Goal: Navigation & Orientation: Find specific page/section

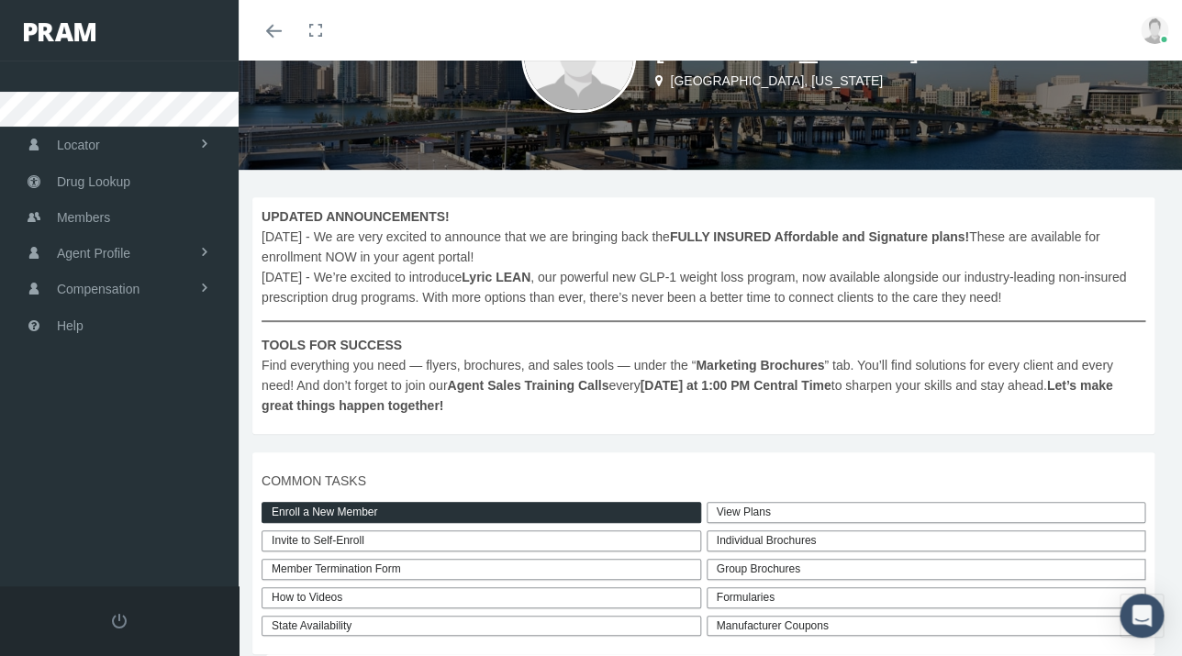
scroll to position [118, 0]
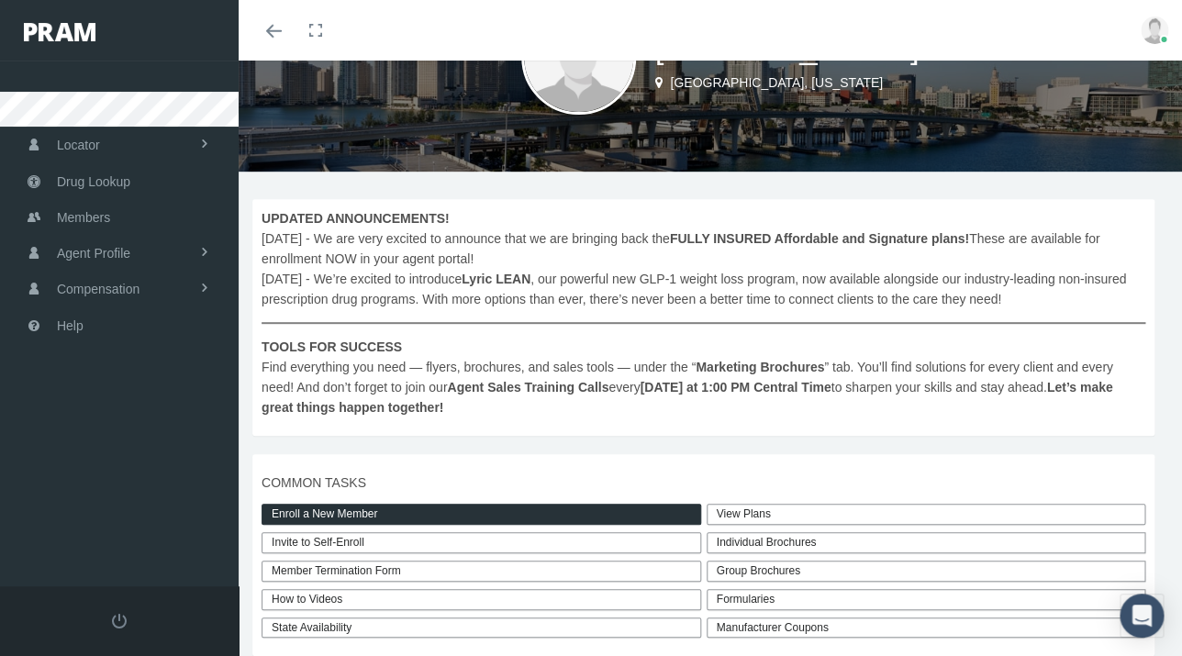
click at [450, 516] on link "Enroll a New Member" at bounding box center [482, 514] width 440 height 21
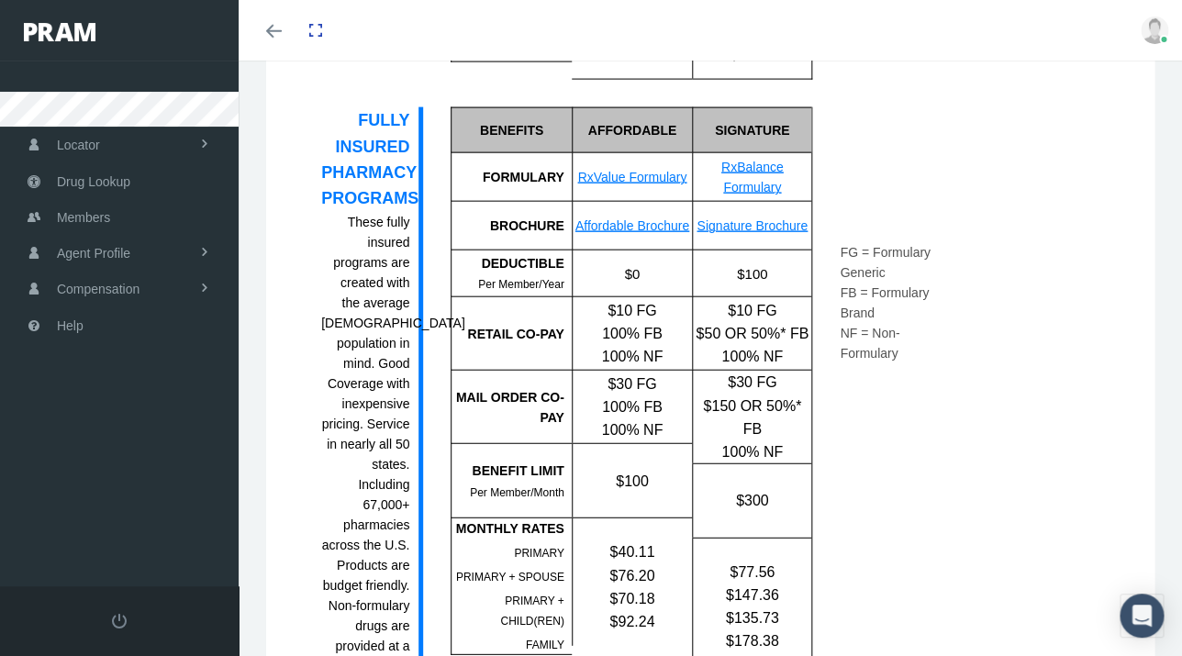
scroll to position [1327, 0]
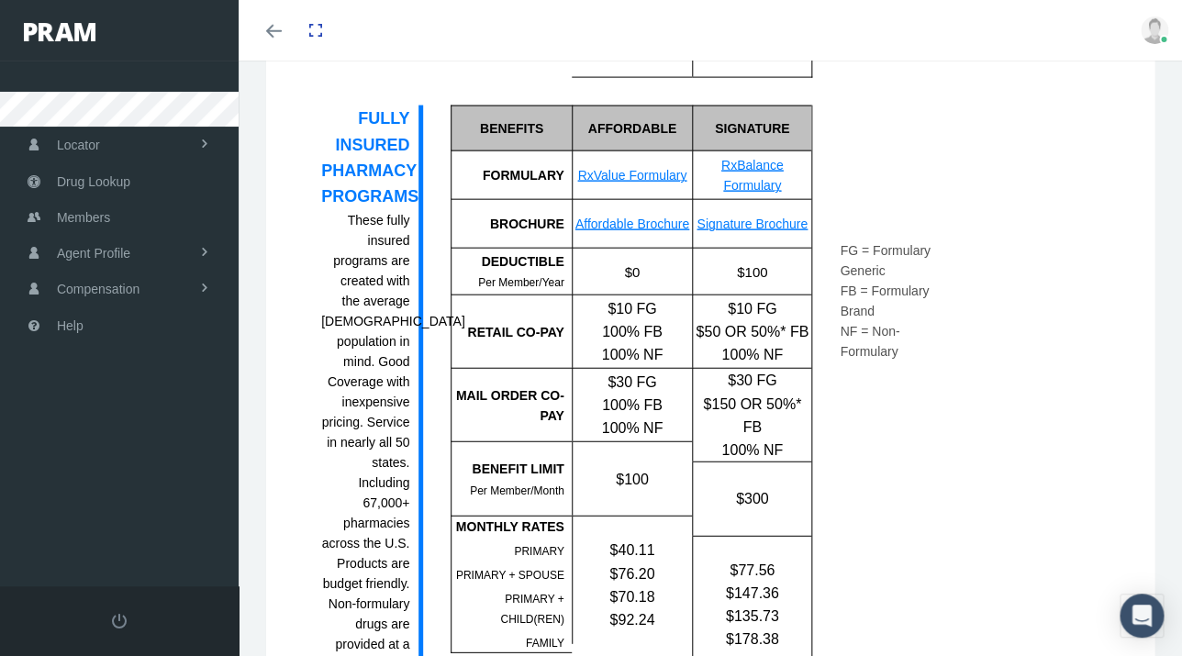
click at [383, 159] on div "FULLY INSURED PHARMACY PROGRAMS" at bounding box center [365, 158] width 88 height 104
click at [273, 37] on icon "Toggle menubar" at bounding box center [274, 31] width 16 height 11
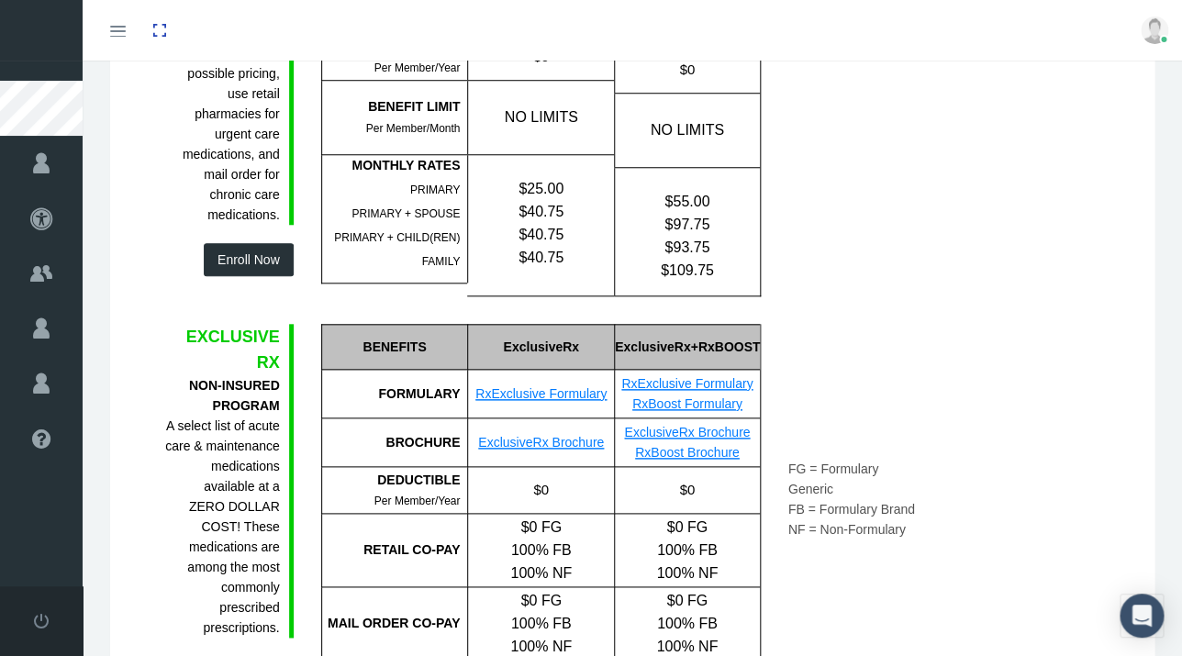
scroll to position [0, 0]
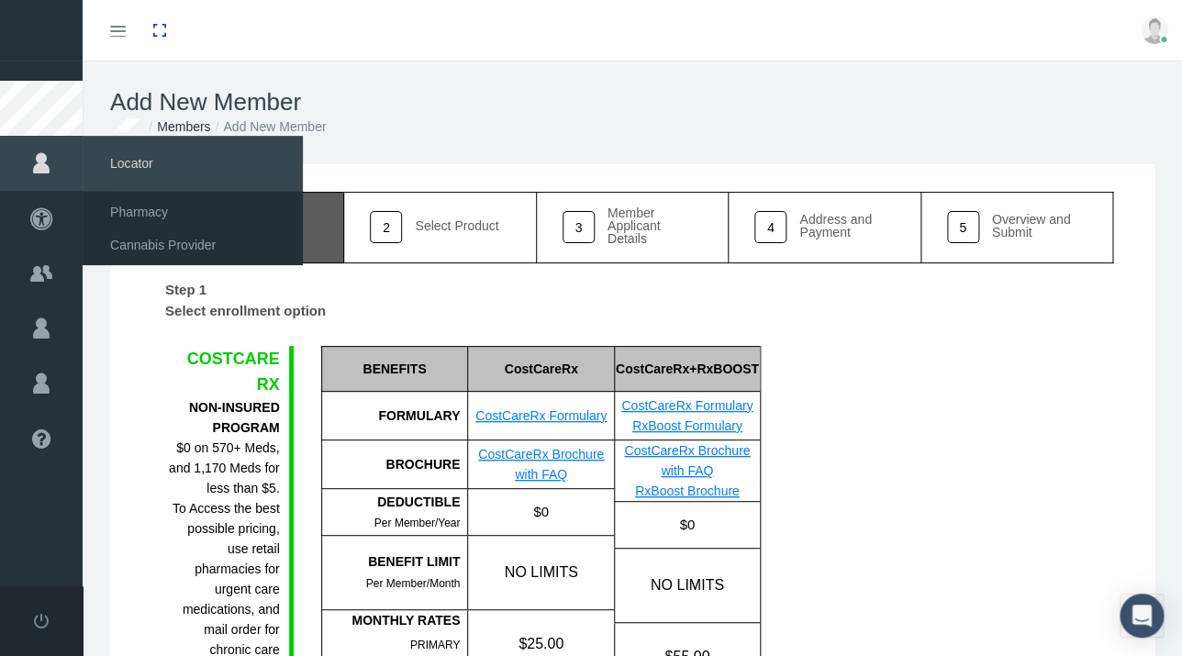
click at [48, 175] on icon at bounding box center [41, 163] width 83 height 55
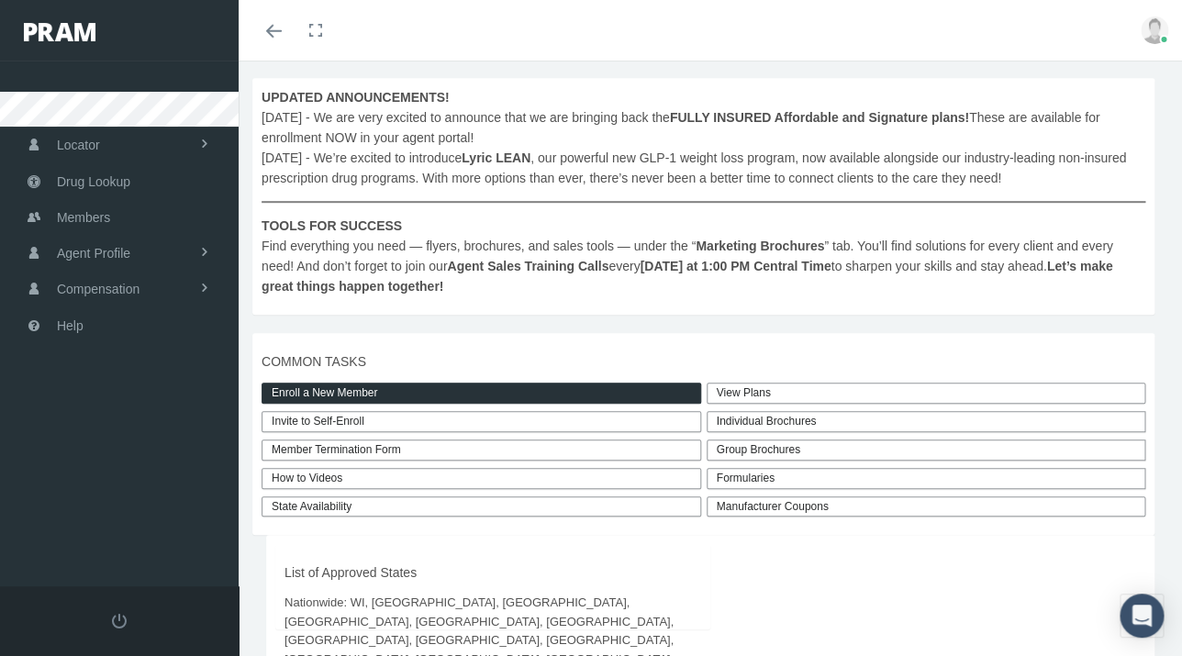
scroll to position [266, 0]
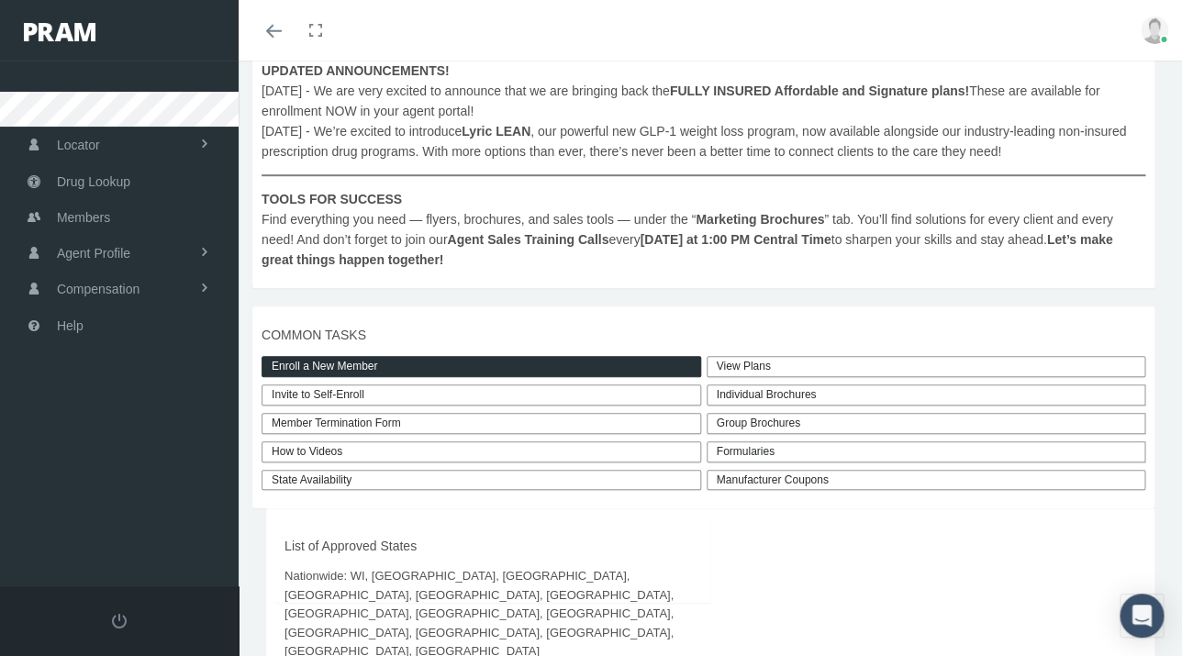
click at [759, 371] on link "View Plans" at bounding box center [927, 366] width 440 height 21
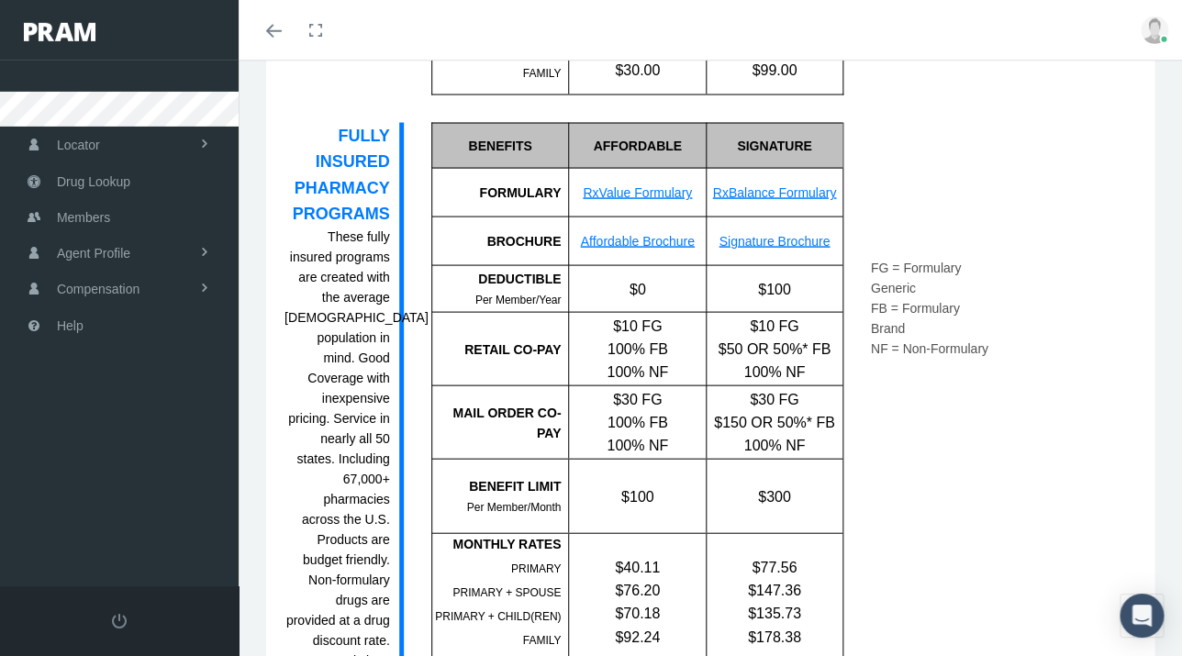
scroll to position [1034, 0]
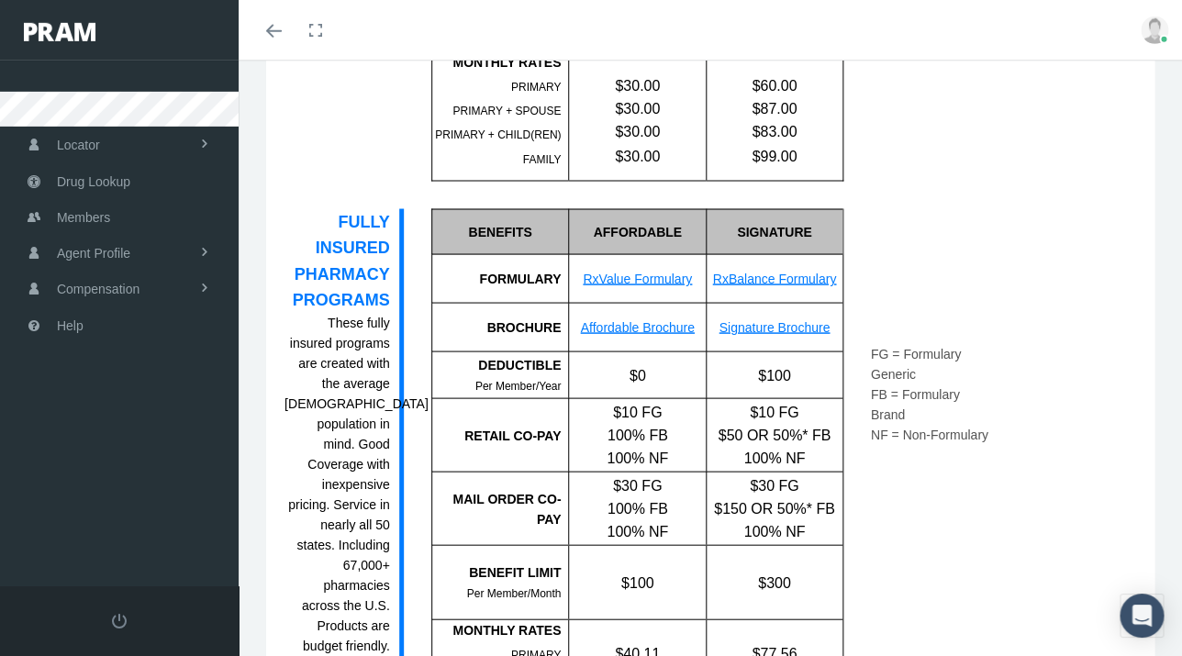
click at [277, 31] on span at bounding box center [274, 31] width 16 height 2
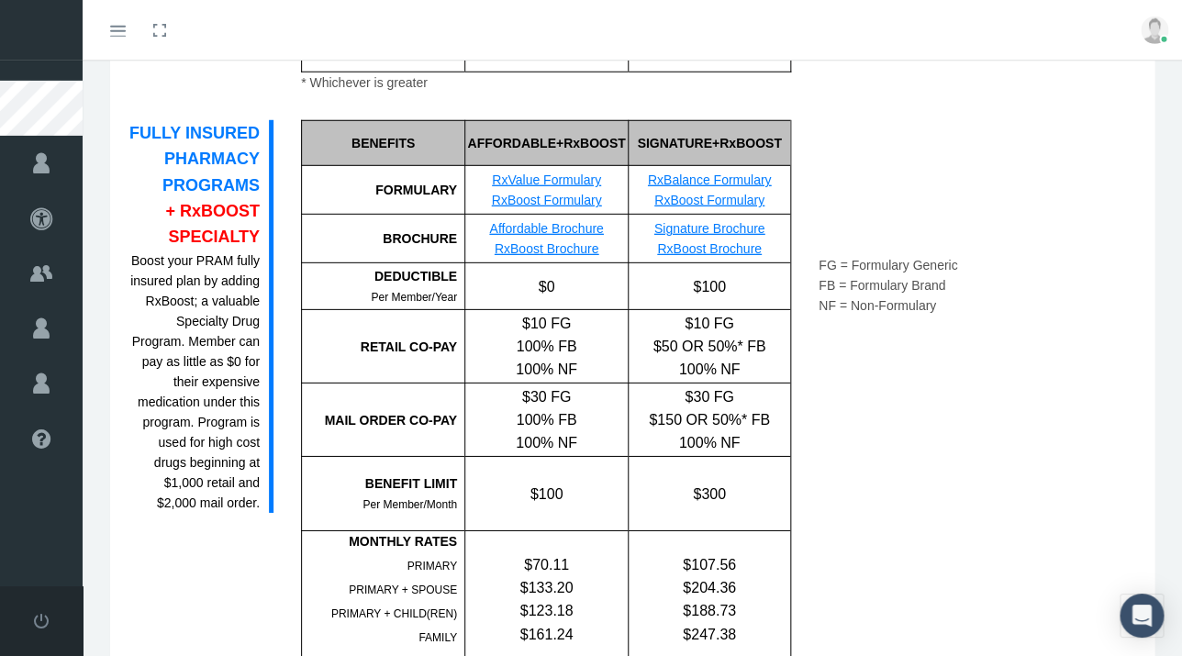
scroll to position [1824, 0]
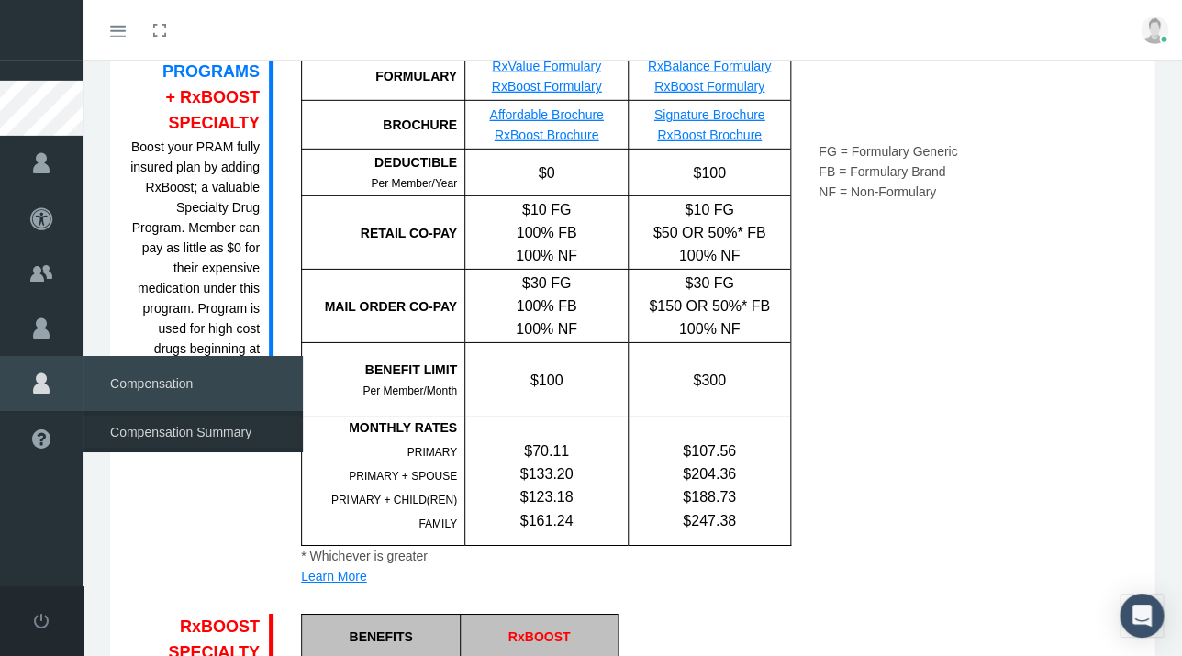
click at [150, 431] on span "Compensation Summary" at bounding box center [180, 432] width 141 height 31
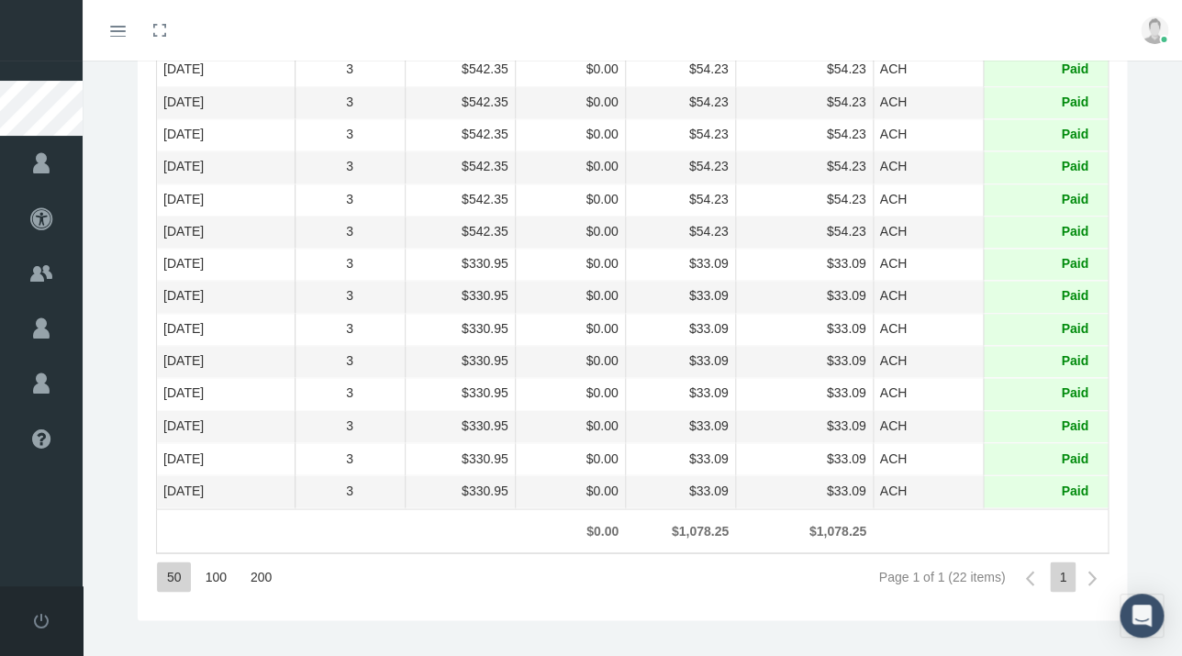
scroll to position [745, 0]
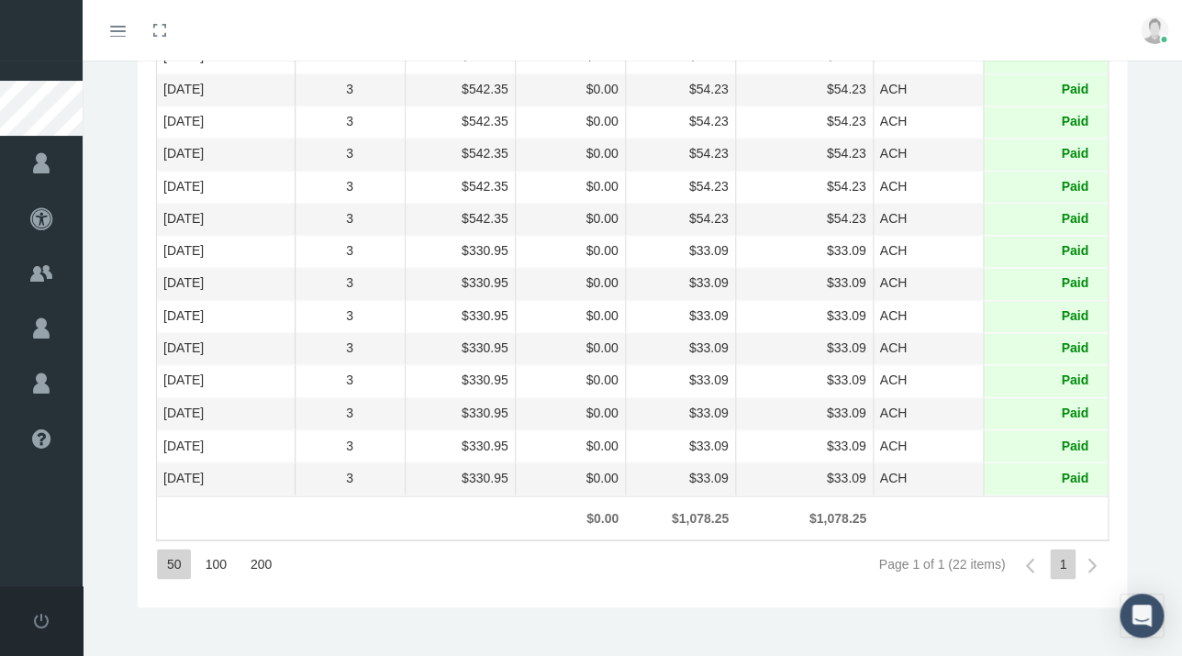
click at [1096, 581] on div "Next Page" at bounding box center [1092, 565] width 32 height 32
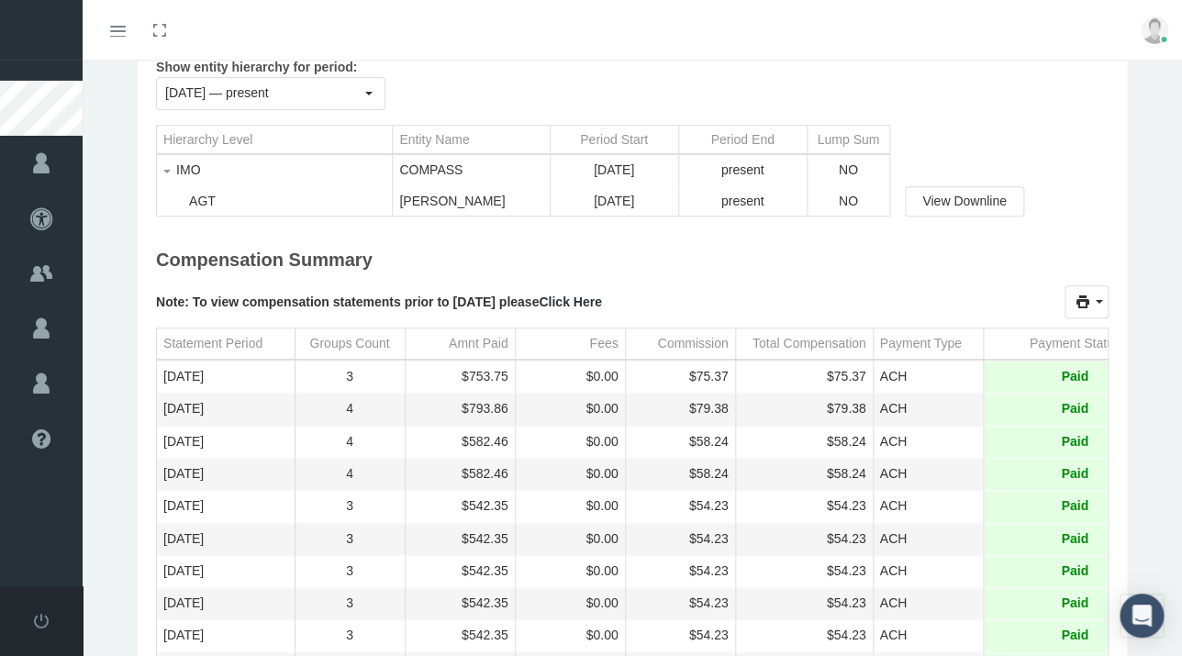
scroll to position [165, 0]
click at [945, 204] on span "View Downline" at bounding box center [964, 202] width 84 height 15
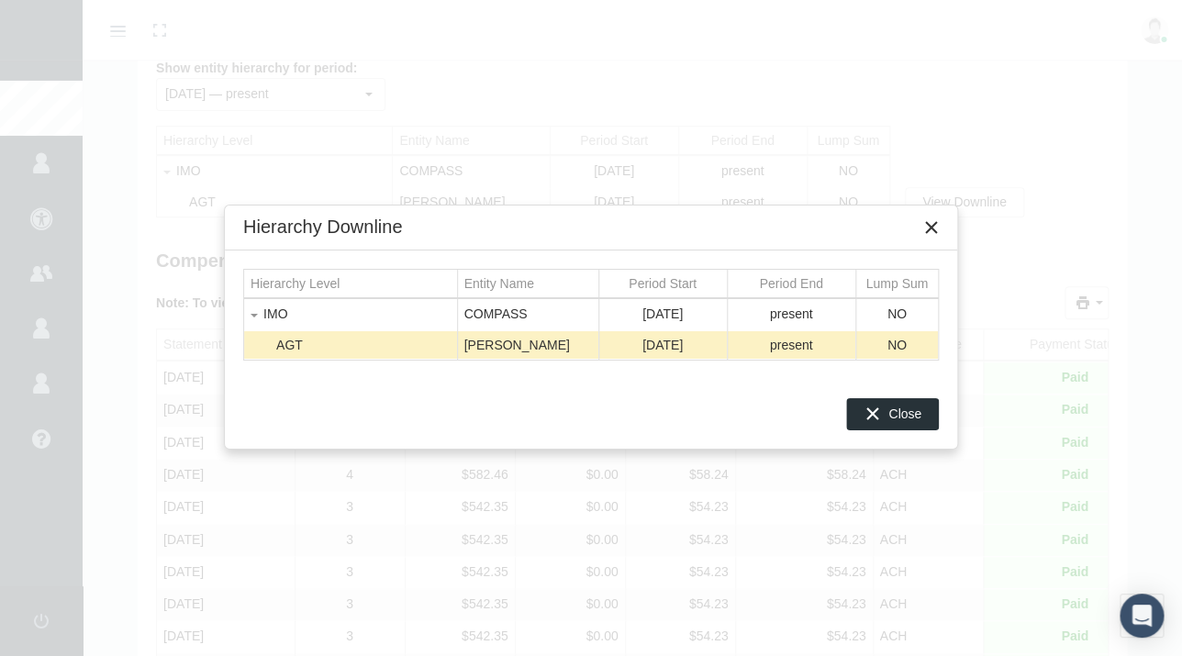
click at [886, 337] on td "NO" at bounding box center [896, 345] width 83 height 28
click at [892, 411] on span "Close" at bounding box center [904, 414] width 33 height 15
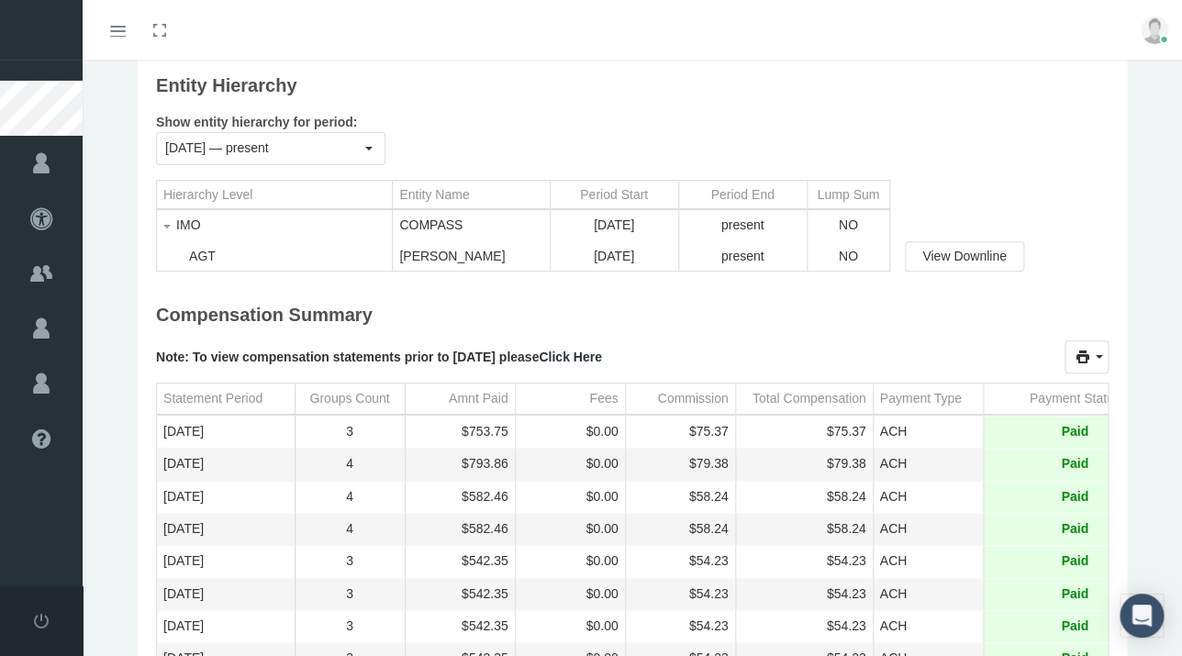
scroll to position [0, 0]
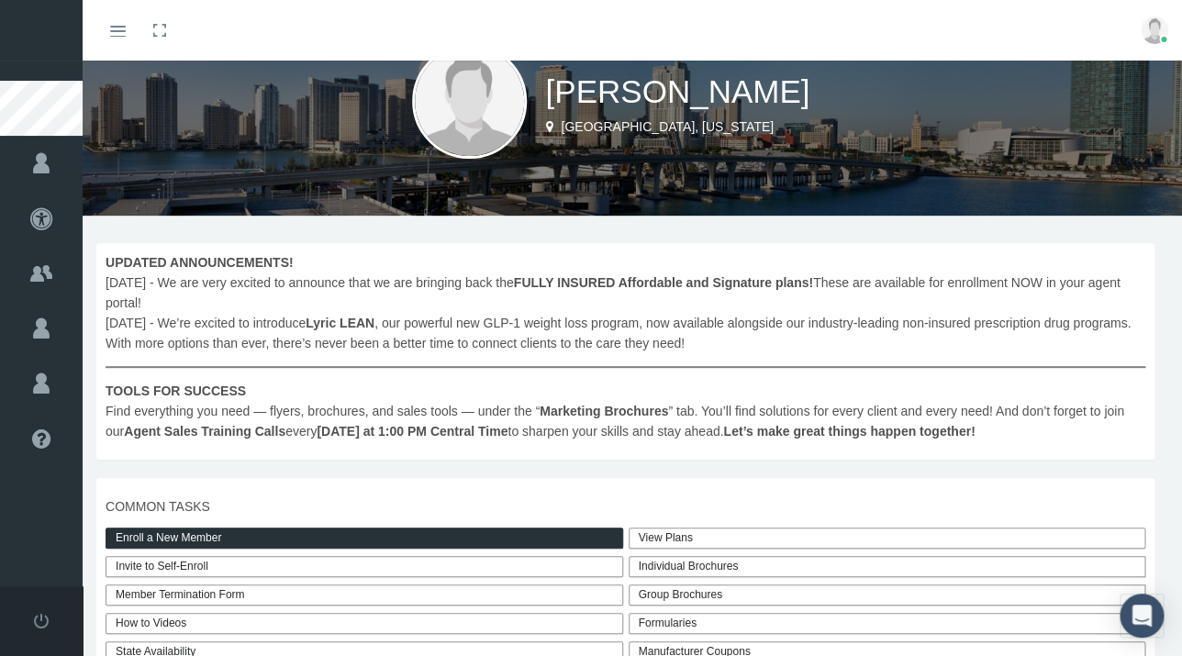
scroll to position [79, 0]
